Goal: Task Accomplishment & Management: Use online tool/utility

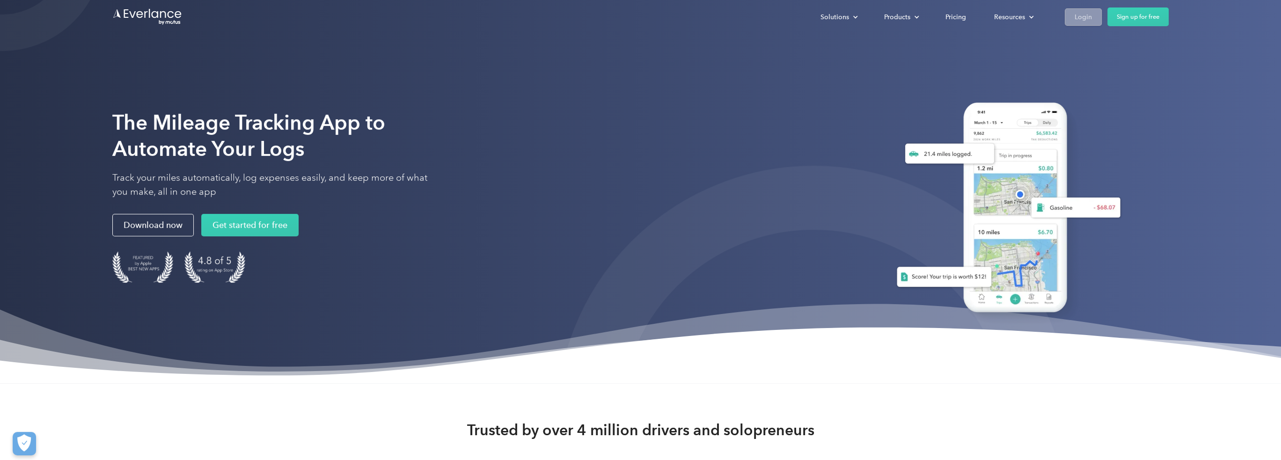
click at [1073, 16] on link "Login" at bounding box center [1083, 16] width 37 height 17
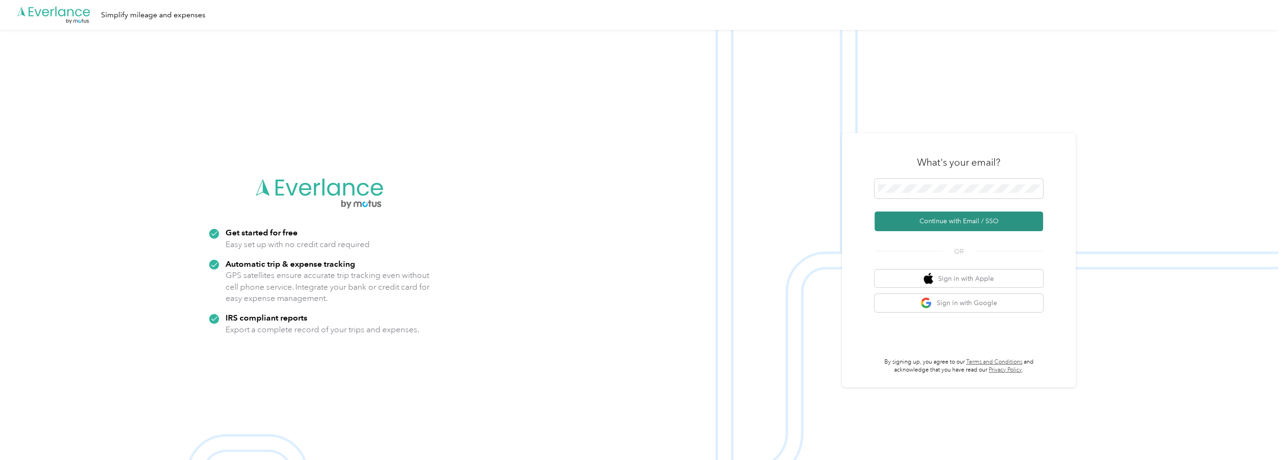
click at [934, 226] on button "Continue with Email / SSO" at bounding box center [959, 222] width 168 height 20
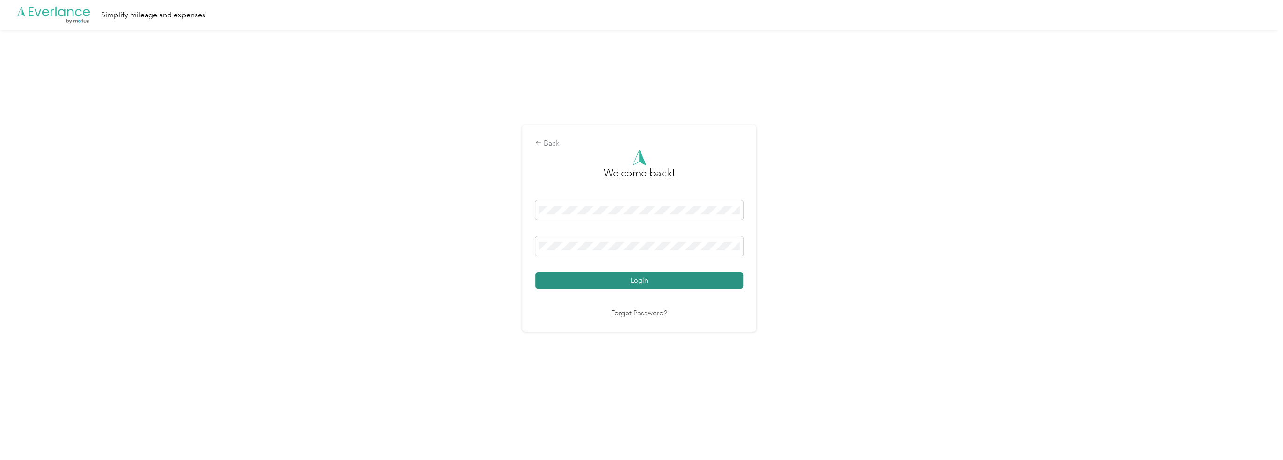
click at [631, 280] on button "Login" at bounding box center [639, 280] width 208 height 16
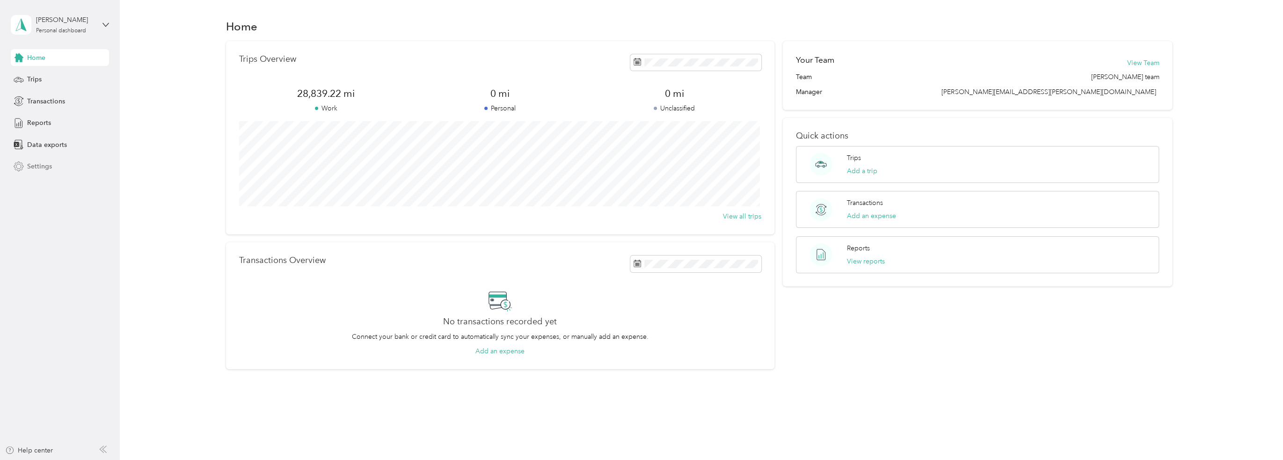
drag, startPoint x: 36, startPoint y: 146, endPoint x: 43, endPoint y: 172, distance: 27.7
drag, startPoint x: 43, startPoint y: 172, endPoint x: 36, endPoint y: 82, distance: 90.2
click at [36, 82] on span "Trips" at bounding box center [34, 79] width 15 height 10
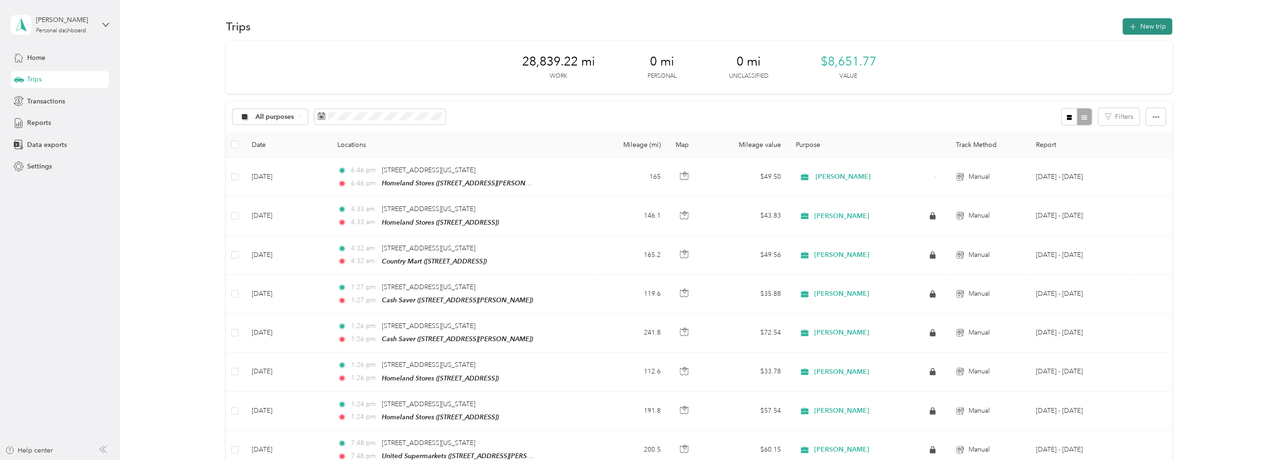
click at [1140, 29] on button "New trip" at bounding box center [1148, 26] width 50 height 16
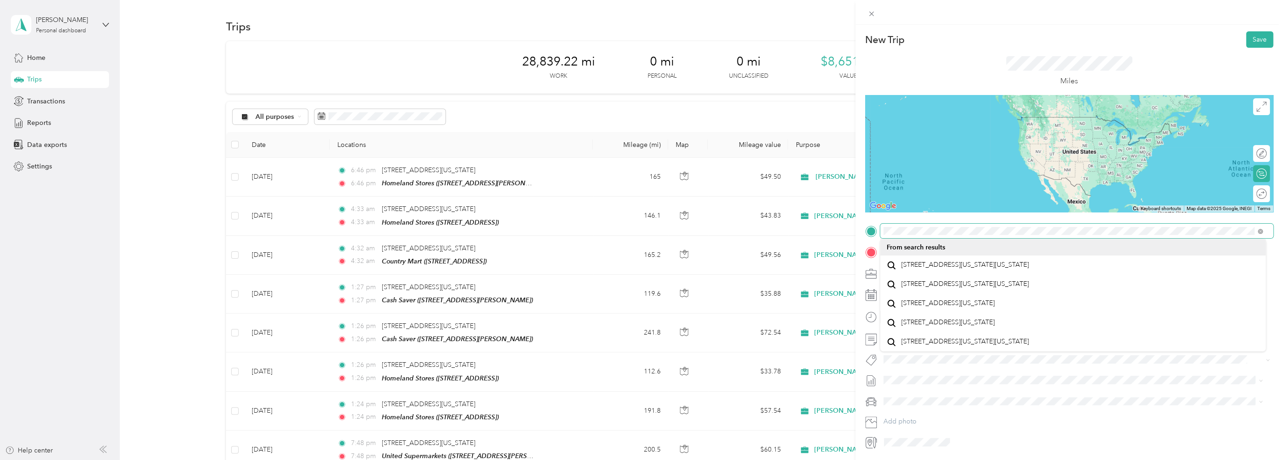
click at [1026, 218] on div "New Trip Save This trip cannot be edited because it is either under review, app…" at bounding box center [1069, 240] width 408 height 418
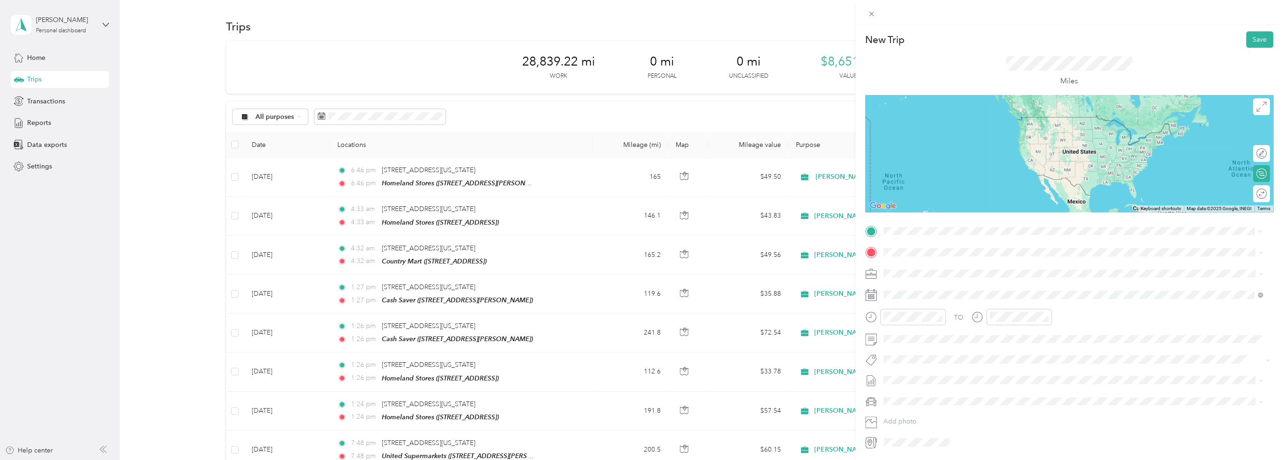
click at [1008, 294] on li "[STREET_ADDRESS][US_STATE][US_STATE]" at bounding box center [1073, 284] width 386 height 19
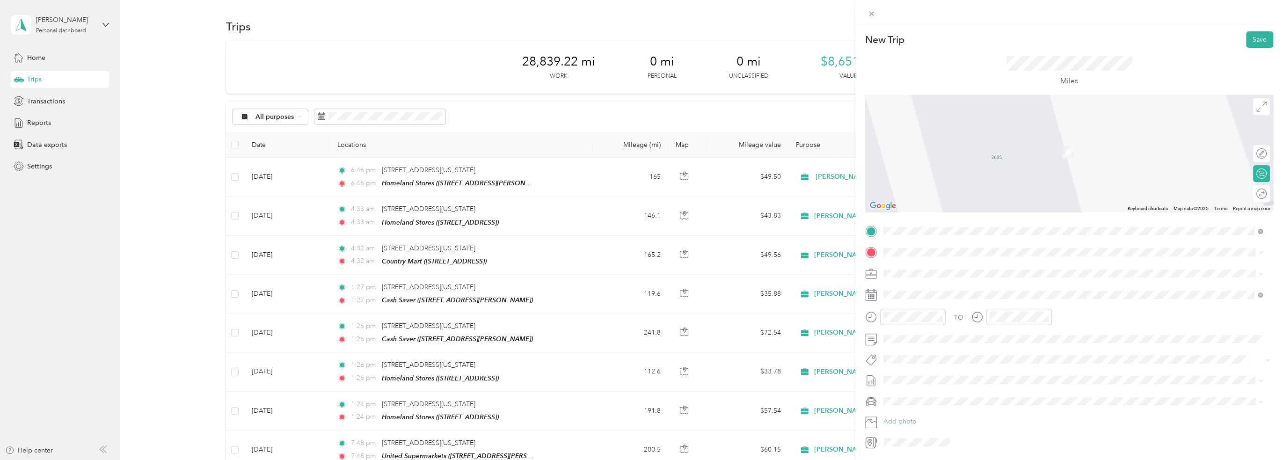
click at [949, 299] on span "[STREET_ADDRESS]" at bounding box center [930, 301] width 59 height 8
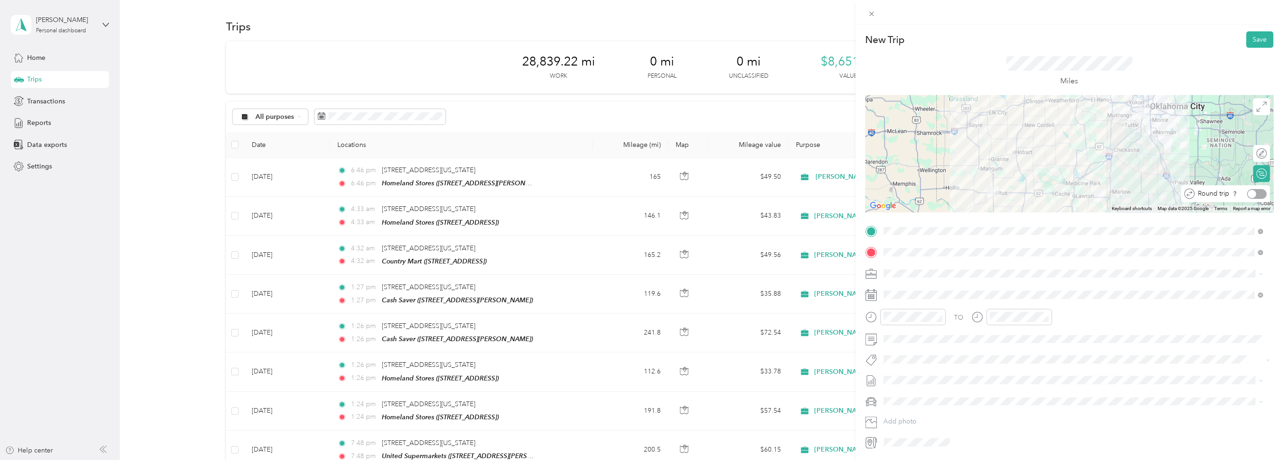
click at [1254, 192] on div at bounding box center [1257, 194] width 20 height 10
click at [1251, 39] on button "Save" at bounding box center [1259, 39] width 27 height 16
